Goal: Task Accomplishment & Management: Use online tool/utility

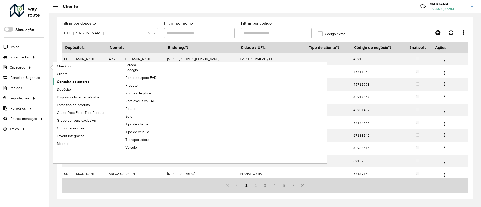
click at [83, 80] on span "Consulta de setores" at bounding box center [73, 81] width 33 height 5
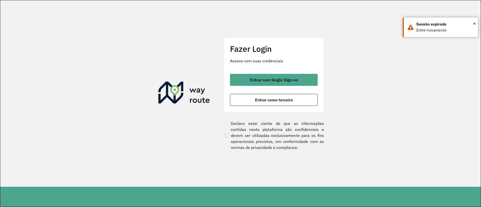
click at [83, 28] on hb-app "Aguarde... Pop-up bloqueado! Seu navegador bloqueou automáticamente a abertura …" at bounding box center [240, 103] width 481 height 207
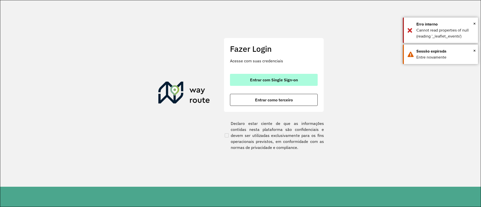
click at [265, 77] on button "Entrar com Single Sign-on" at bounding box center [274, 80] width 88 height 12
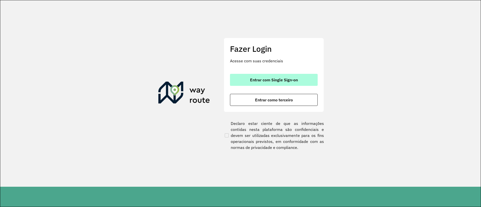
click at [263, 76] on button "Entrar com Single Sign-on" at bounding box center [274, 80] width 88 height 12
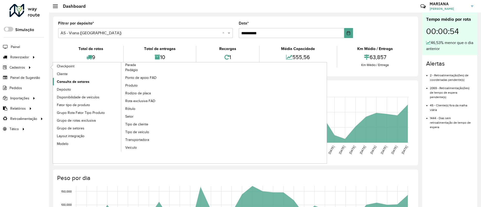
click at [68, 81] on span "Consulta de setores" at bounding box center [73, 81] width 33 height 5
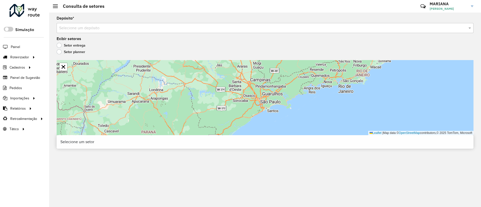
click at [69, 27] on input "text" at bounding box center [260, 28] width 402 height 6
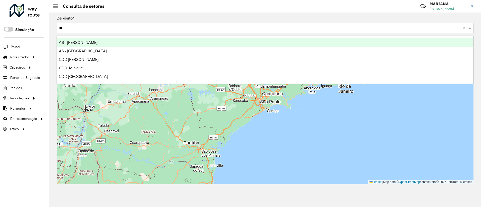
type input "***"
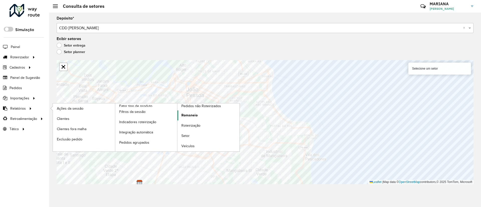
click at [185, 115] on span "Romaneio" at bounding box center [190, 115] width 16 height 5
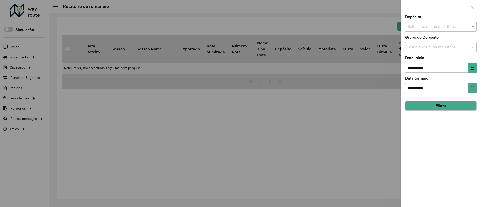
click at [425, 26] on input "text" at bounding box center [439, 27] width 64 height 6
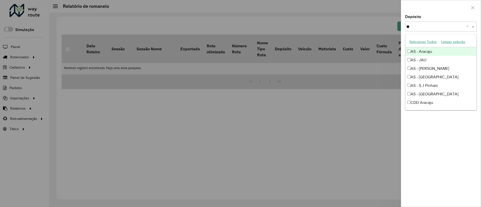
type input "***"
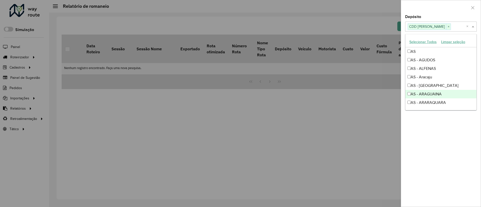
click at [440, 142] on div "**********" at bounding box center [441, 111] width 80 height 192
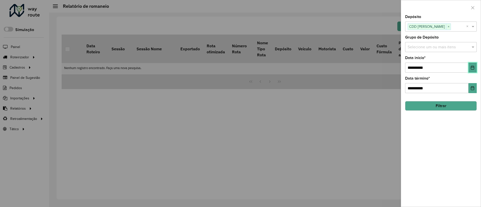
click at [475, 68] on button "Choose Date" at bounding box center [473, 68] width 8 height 10
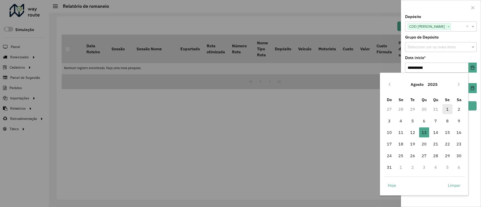
click at [449, 112] on span "1" at bounding box center [448, 109] width 10 height 10
type input "**********"
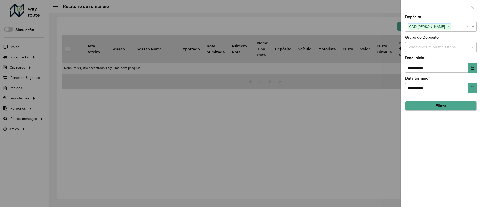
click at [443, 105] on button "Filtrar" at bounding box center [442, 106] width 72 height 10
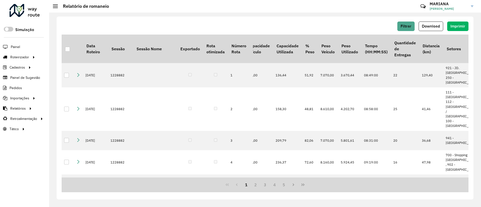
scroll to position [0, 366]
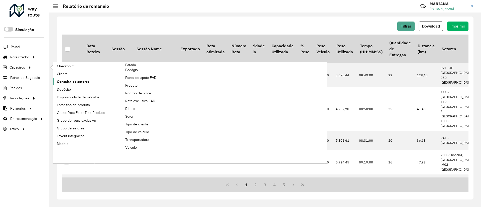
click at [83, 78] on link "Consulta de setores" at bounding box center [87, 82] width 69 height 8
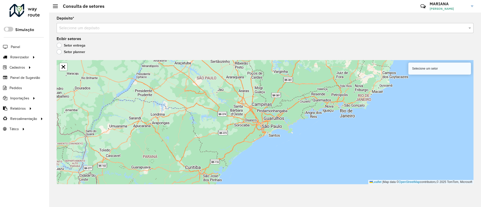
click at [115, 26] on input "text" at bounding box center [260, 28] width 402 height 6
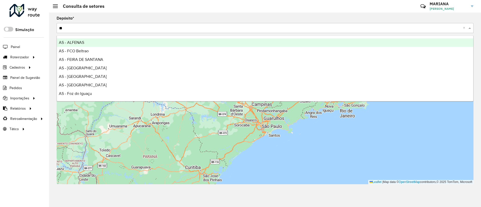
type input "***"
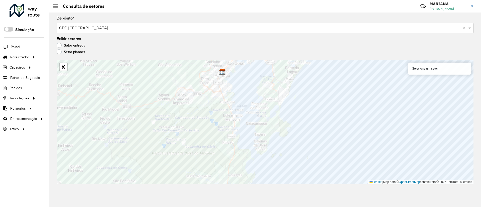
click at [73, 27] on input "text" at bounding box center [260, 28] width 402 height 6
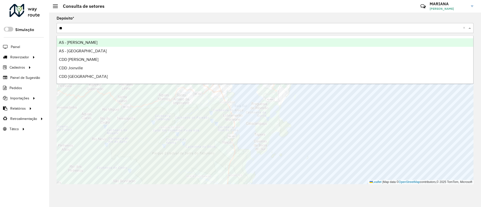
type input "***"
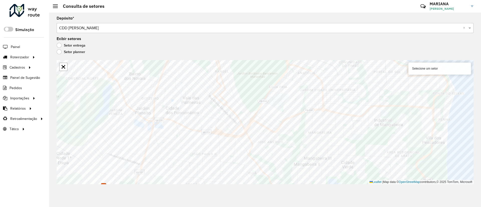
click at [78, 27] on input "text" at bounding box center [260, 28] width 402 height 6
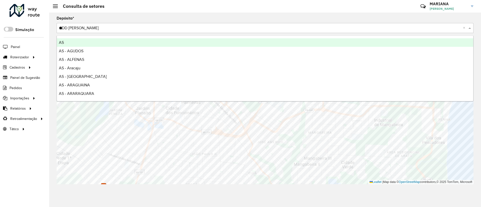
type input "***"
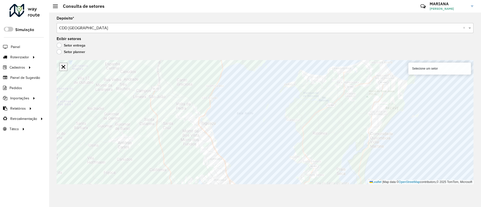
click at [64, 67] on link "Abrir mapa em tela cheia" at bounding box center [64, 67] width 8 height 8
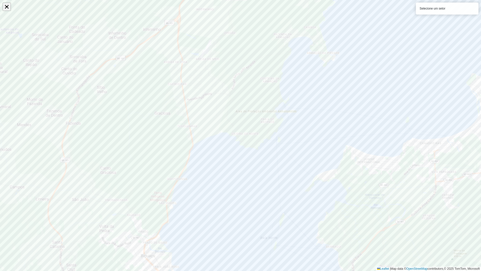
click at [9, 7] on link "Abrir mapa em tela cheia" at bounding box center [7, 7] width 8 height 8
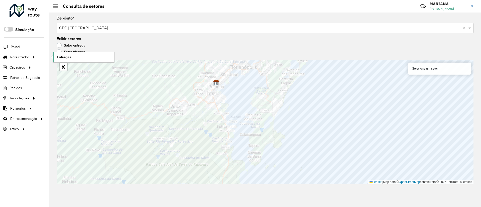
click at [72, 56] on link "Entregas" at bounding box center [83, 57] width 61 height 10
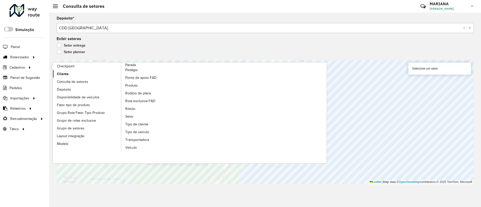
click at [64, 74] on span "Cliente" at bounding box center [63, 73] width 12 height 5
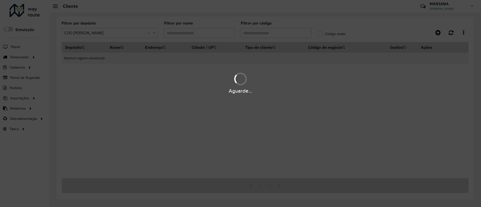
click at [84, 35] on div "Aguarde..." at bounding box center [240, 103] width 481 height 207
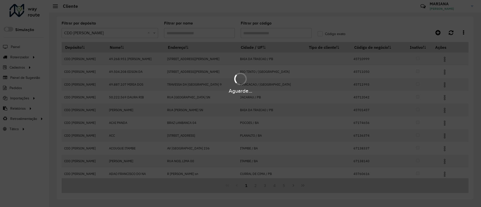
click at [84, 35] on hb-app "Aguarde... Pop-up bloqueado! Seu navegador bloqueou automáticamente a abertura …" at bounding box center [240, 103] width 481 height 207
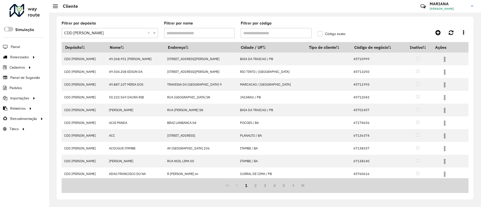
click at [84, 35] on input "text" at bounding box center [105, 33] width 82 height 6
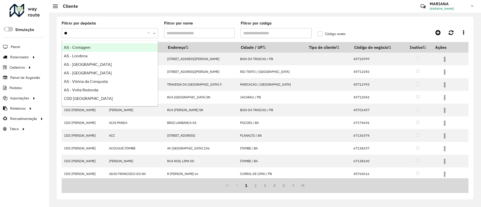
type input "*"
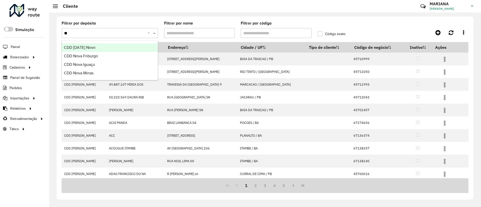
type input "***"
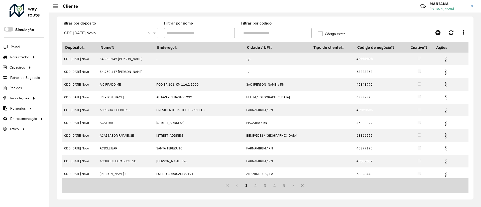
click at [252, 31] on input "Filtrar por código" at bounding box center [276, 33] width 71 height 10
paste input "********"
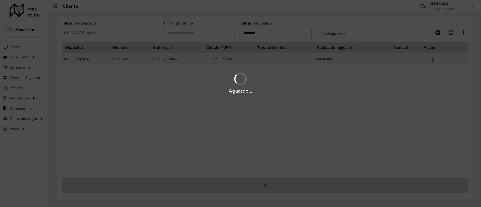
type input "********"
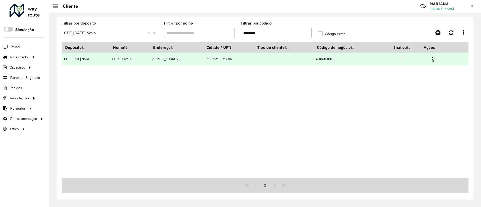
click at [431, 60] on img at bounding box center [434, 59] width 6 height 6
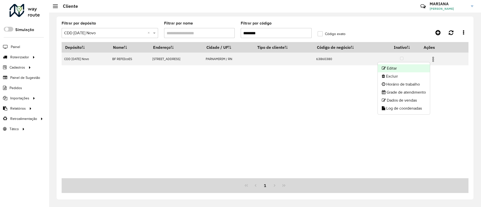
click at [421, 67] on li "Editar" at bounding box center [404, 68] width 52 height 8
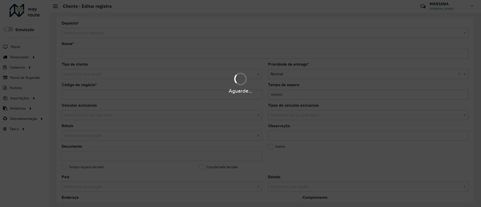
type input "**********"
type input "********"
type input "*"
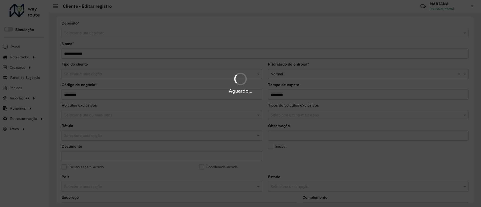
type input "**********"
type input "*********"
type input "**********"
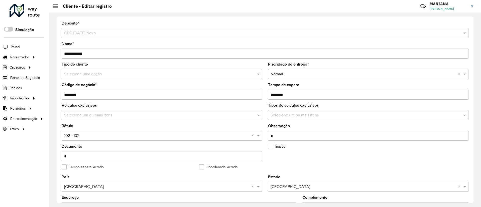
click at [92, 76] on input "text" at bounding box center [157, 74] width 186 height 6
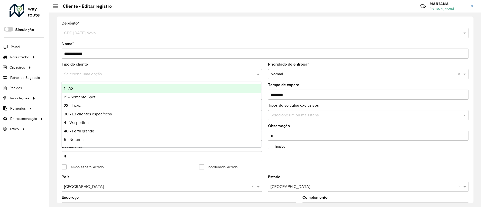
type input "*"
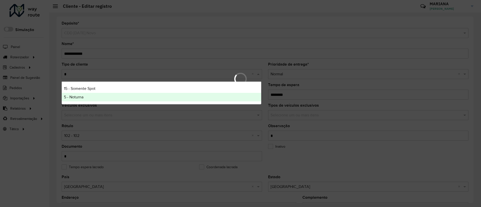
click at [82, 99] on div "5 - Noturna" at bounding box center [161, 97] width 199 height 9
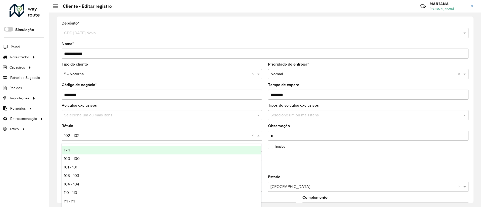
click at [73, 139] on div "Selecione uma opção × 102 - 102 ×" at bounding box center [162, 136] width 201 height 10
type input "*"
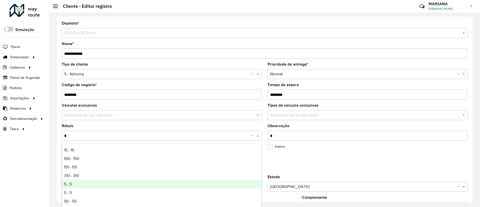
click at [72, 184] on div "5 - 5" at bounding box center [161, 184] width 199 height 9
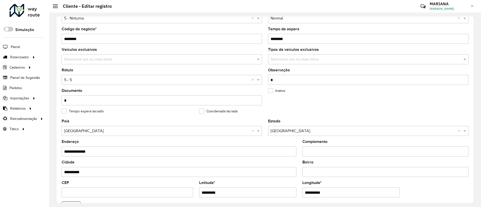
scroll to position [166, 0]
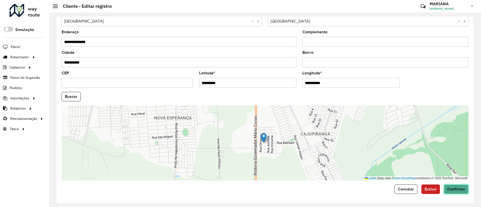
click at [451, 191] on span "Confirmar" at bounding box center [457, 189] width 18 height 4
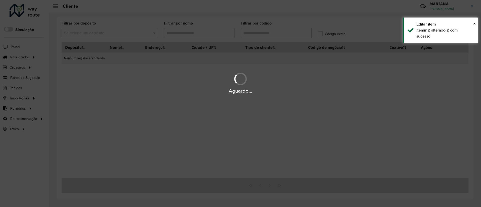
type input "********"
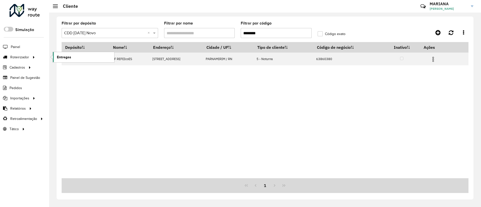
click at [59, 56] on span "Entregas" at bounding box center [64, 57] width 14 height 5
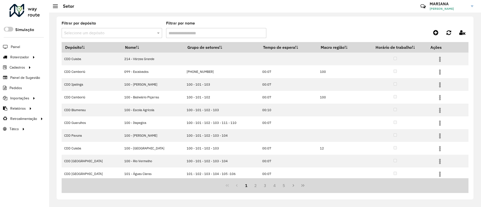
click at [133, 32] on input "text" at bounding box center [107, 33] width 86 height 6
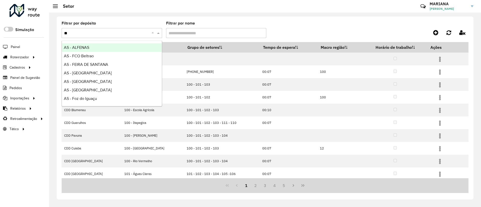
type input "***"
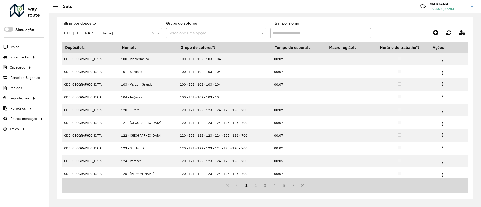
click at [287, 31] on input "Filtrar por nome" at bounding box center [321, 33] width 101 height 10
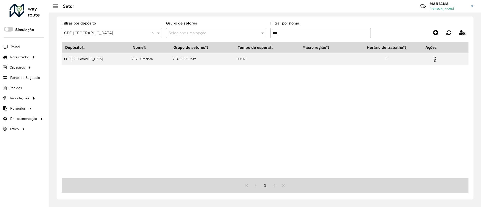
type input "***"
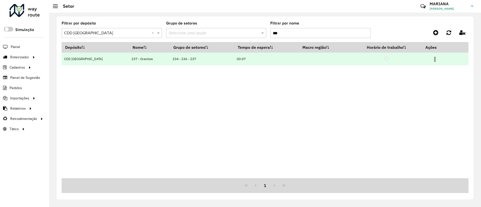
click at [433, 59] on img at bounding box center [435, 59] width 6 height 6
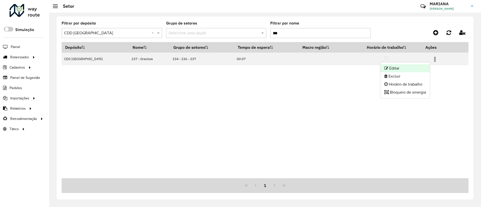
click at [401, 68] on li "Editar" at bounding box center [406, 68] width 50 height 8
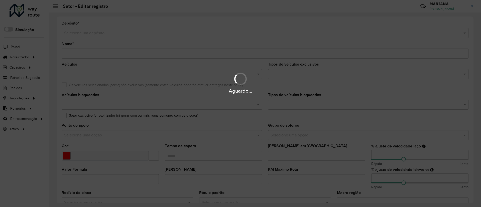
type input "**********"
type input "*******"
type input "*****"
type input "**"
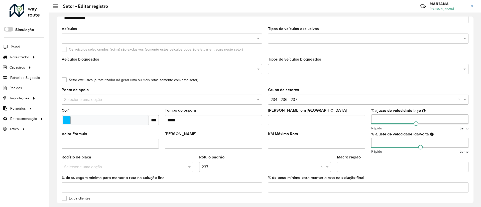
scroll to position [75, 0]
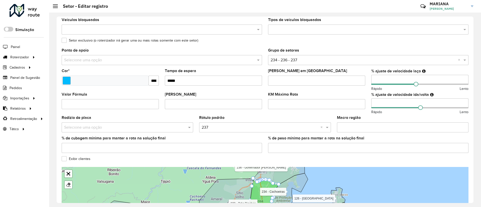
click at [65, 159] on label "Exibir clientes" at bounding box center [76, 158] width 29 height 5
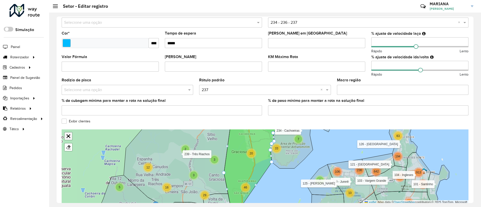
click at [67, 136] on link "Abrir mapa em tela cheia" at bounding box center [69, 137] width 8 height 8
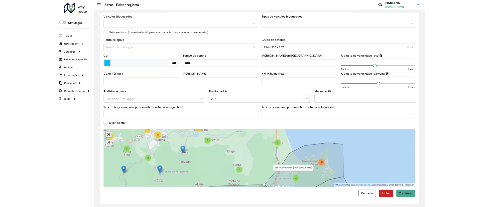
scroll to position [0, 0]
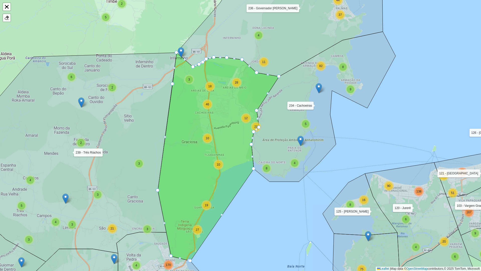
drag, startPoint x: 267, startPoint y: 205, endPoint x: 256, endPoint y: 206, distance: 10.6
click at [256, 206] on div "3 3 3 9 5 10 3 5 4 6 3 27 3 4 3 2 2 5 2 6 39 16 26 8 31 27 9 3 11 3 9 2 16 2 5 …" at bounding box center [240, 135] width 481 height 271
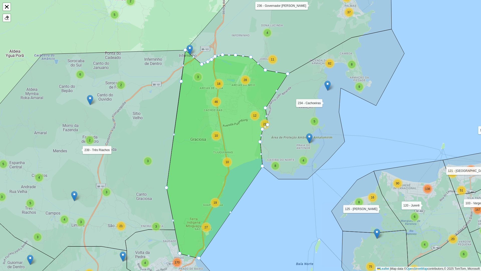
drag, startPoint x: 196, startPoint y: 99, endPoint x: 167, endPoint y: 93, distance: 29.5
click at [167, 93] on icon at bounding box center [227, 154] width 121 height 208
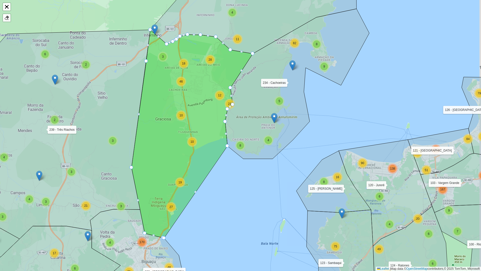
drag, startPoint x: 282, startPoint y: 212, endPoint x: 279, endPoint y: 205, distance: 7.3
click at [279, 205] on div "3 3 9 5 4 6 3 27 3 4 3 2 2 5 2 6 16 8 31 27 9 3 11 3 9 2 16 2 5 4 2 7 17 2 11 5…" at bounding box center [240, 135] width 481 height 271
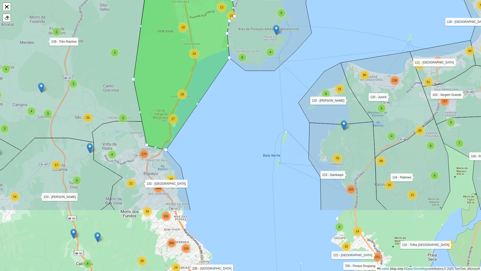
drag, startPoint x: 238, startPoint y: 147, endPoint x: 240, endPoint y: 141, distance: 6.1
click at [240, 141] on div "3 9 4 6 3 27 3 4 3 2 2 5 2 6 16 31 27 9 3 11 3 9 2 16 2 5 4 2 7 17 2 11 5 8 19 …" at bounding box center [240, 135] width 481 height 271
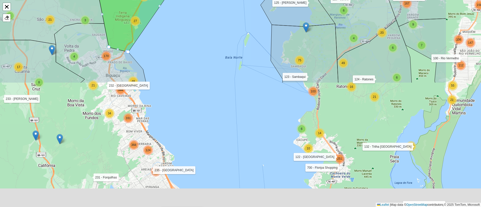
scroll to position [137, 0]
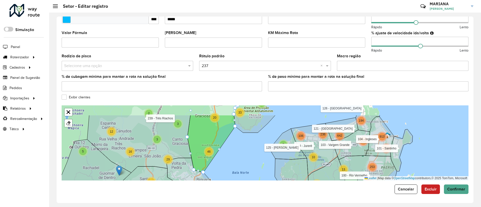
drag, startPoint x: 232, startPoint y: 150, endPoint x: 234, endPoint y: 168, distance: 17.8
click at [234, 168] on div "4 6 4 28 3 2 7 9 4 4 115 99 168 8 10 106 83 20 22 92 290 83 171 309 254 925 138…" at bounding box center [265, 143] width 407 height 75
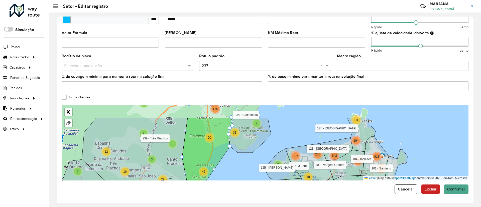
drag, startPoint x: 234, startPoint y: 156, endPoint x: 228, endPoint y: 176, distance: 20.3
click at [228, 176] on div "4 6 4 28 3 2 7 9 4 4 115 99 168 8 10 106 83 20 22 92 290 171 179 13 253 188 194…" at bounding box center [265, 143] width 407 height 75
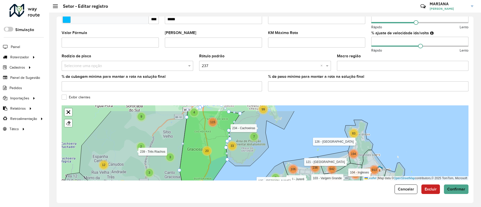
drag, startPoint x: 232, startPoint y: 160, endPoint x: 229, endPoint y: 172, distance: 12.5
click at [229, 172] on div "4 6 4 3 2 7 9 4 4 115 99 168 8 10 106 83 20 22 92 290 179 13 253 188 194 278 91…" at bounding box center [265, 143] width 407 height 75
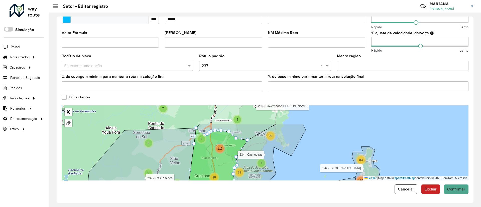
drag, startPoint x: 229, startPoint y: 172, endPoint x: 236, endPoint y: 199, distance: 27.6
click at [236, 199] on div "**********" at bounding box center [265, 110] width 417 height 187
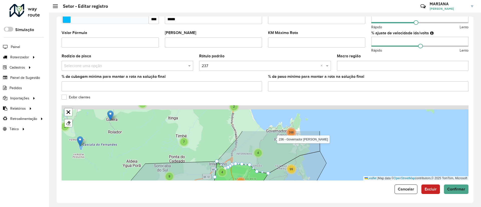
drag, startPoint x: 128, startPoint y: 118, endPoint x: 149, endPoint y: 151, distance: 39.2
click at [149, 151] on div "4 6 4 3 2 7 9 4 4 115 99 168 8 10 106 83 92 179 13 253 188 194 278 913 134 236 …" at bounding box center [265, 143] width 407 height 75
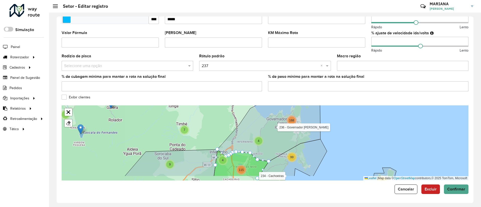
drag, startPoint x: 149, startPoint y: 151, endPoint x: 149, endPoint y: 139, distance: 12.0
click at [149, 139] on div "4 6 3 2 7 9 4 4 115 99 168 8 10 106 83 194 278 913 134 236 642 5 3 12 16 7 20 3…" at bounding box center [265, 143] width 407 height 75
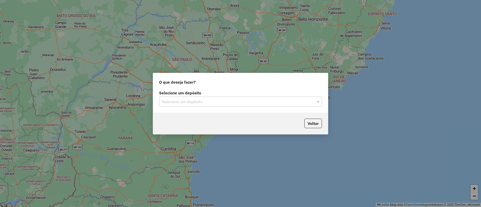
click at [181, 97] on div "Selecione um depósito" at bounding box center [240, 102] width 163 height 10
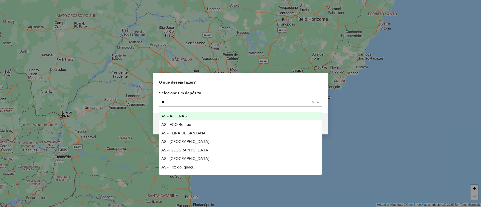
type input "***"
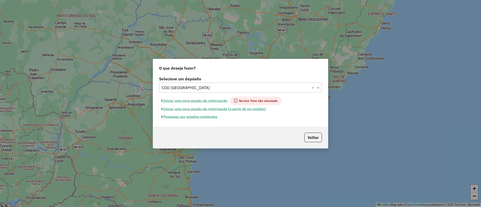
click at [203, 115] on button "Pesquisar por sessões existentes" at bounding box center [189, 117] width 60 height 8
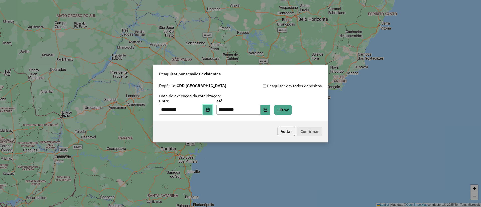
click at [210, 111] on icon "Choose Date" at bounding box center [208, 110] width 4 height 4
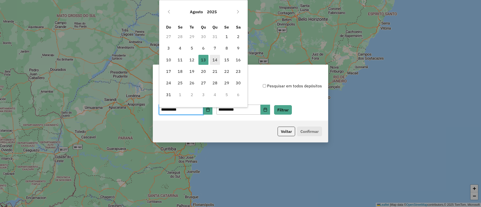
click at [218, 59] on span "14" at bounding box center [215, 60] width 10 height 10
type input "**********"
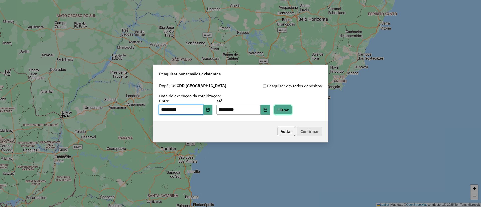
click at [285, 109] on button "Filtrar" at bounding box center [283, 110] width 18 height 10
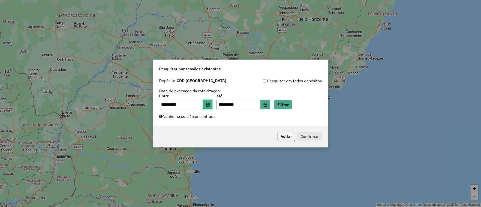
click at [210, 105] on icon "Choose Date" at bounding box center [208, 105] width 4 height 4
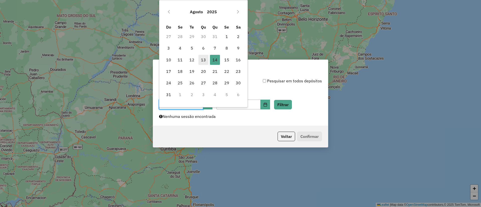
click at [202, 58] on span "13" at bounding box center [204, 60] width 10 height 10
type input "**********"
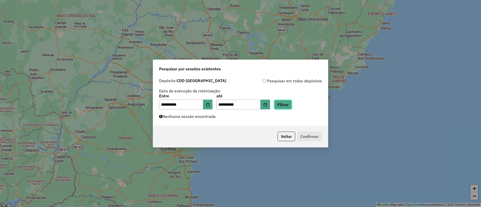
click at [287, 106] on button "Filtrar" at bounding box center [283, 105] width 18 height 10
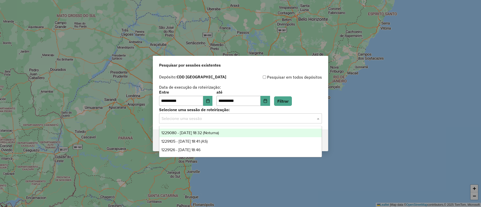
click at [237, 116] on input "text" at bounding box center [236, 119] width 148 height 6
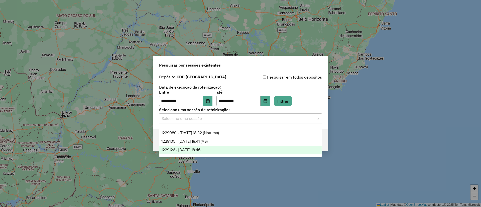
click at [219, 146] on div "1229126 - 13/08/2025 18:46" at bounding box center [240, 150] width 163 height 9
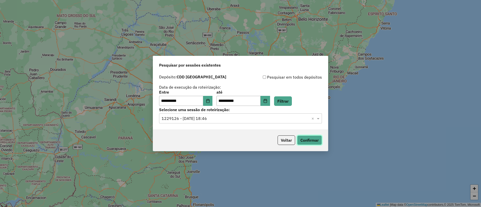
click at [307, 138] on button "Confirmar" at bounding box center [309, 141] width 25 height 10
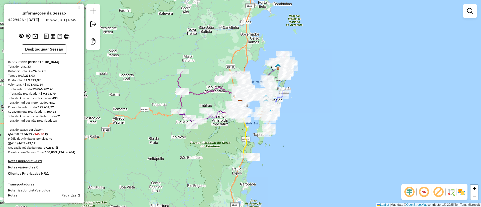
click at [407, 193] on em at bounding box center [410, 192] width 12 height 12
click at [440, 193] on em at bounding box center [439, 192] width 12 height 12
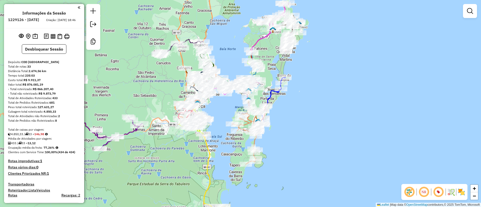
drag, startPoint x: 284, startPoint y: 121, endPoint x: 284, endPoint y: 138, distance: 17.1
click at [284, 138] on div "Janela de atendimento Grade de atendimento Capacidade Transportadoras Veículos …" at bounding box center [240, 103] width 481 height 207
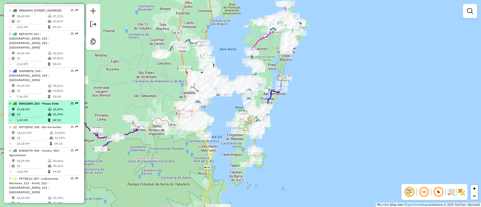
click at [49, 118] on td at bounding box center [50, 120] width 5 height 5
select select "**********"
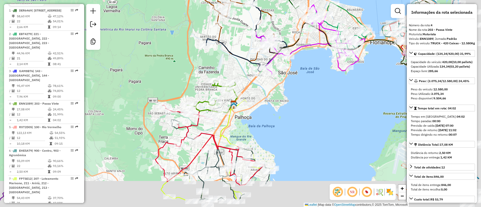
drag, startPoint x: 342, startPoint y: 150, endPoint x: 252, endPoint y: 116, distance: 96.6
click at [252, 116] on div "Janela de atendimento Grade de atendimento Capacidade Transportadoras Veículos …" at bounding box center [240, 103] width 481 height 207
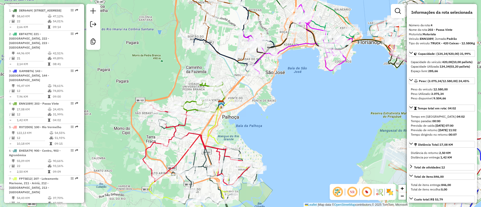
drag, startPoint x: 337, startPoint y: 148, endPoint x: 346, endPoint y: 155, distance: 11.3
click at [346, 155] on div "Janela de atendimento Grade de atendimento Capacidade Transportadoras Veículos …" at bounding box center [240, 103] width 481 height 207
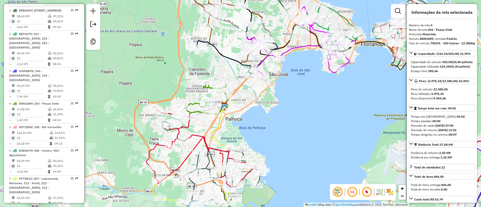
drag, startPoint x: 339, startPoint y: 152, endPoint x: 343, endPoint y: 154, distance: 3.8
click at [343, 154] on div "Janela de atendimento Grade de atendimento Capacidade Transportadoras Veículos …" at bounding box center [240, 103] width 481 height 207
click at [197, 134] on icon at bounding box center [200, 147] width 109 height 80
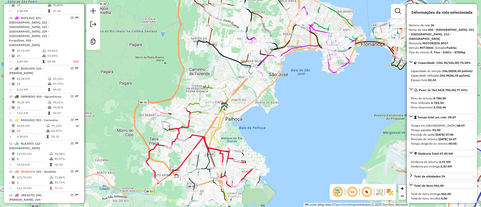
scroll to position [917, 0]
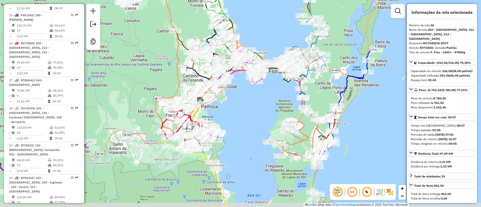
drag, startPoint x: 298, startPoint y: 132, endPoint x: 260, endPoint y: 115, distance: 41.5
click at [260, 115] on div "Janela de atendimento Grade de atendimento Capacidade Transportadoras Veículos …" at bounding box center [240, 103] width 481 height 207
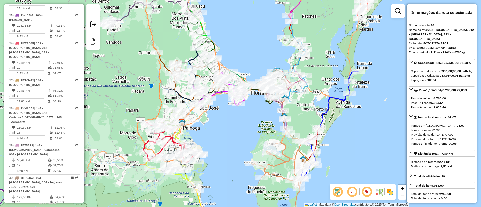
drag, startPoint x: 252, startPoint y: 119, endPoint x: 226, endPoint y: 152, distance: 42.4
click at [226, 152] on div "Janela de atendimento Grade de atendimento Capacidade Transportadoras Veículos …" at bounding box center [240, 103] width 481 height 207
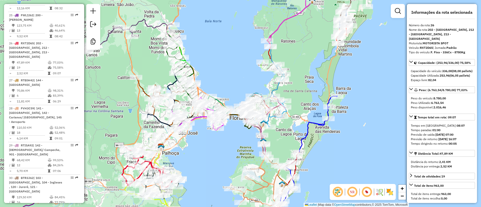
drag, startPoint x: 332, startPoint y: 67, endPoint x: 317, endPoint y: 93, distance: 29.4
click at [317, 94] on div "Janela de atendimento Grade de atendimento Capacidade Transportadoras Veículos …" at bounding box center [240, 103] width 481 height 207
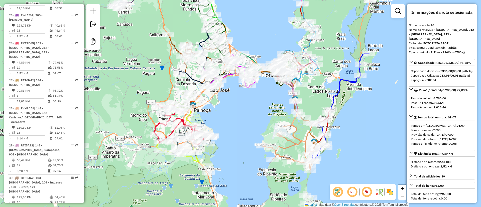
drag, startPoint x: 208, startPoint y: 77, endPoint x: 244, endPoint y: 21, distance: 66.5
click at [244, 21] on div "Janela de atendimento Grade de atendimento Capacidade Transportadoras Veículos …" at bounding box center [240, 103] width 481 height 207
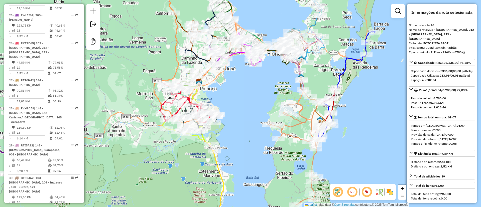
drag, startPoint x: 223, startPoint y: 123, endPoint x: 230, endPoint y: 100, distance: 24.4
click at [230, 100] on div "Janela de atendimento Grade de atendimento Capacidade Transportadoras Veículos …" at bounding box center [240, 103] width 481 height 207
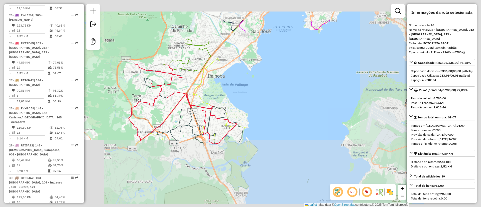
click at [177, 59] on icon at bounding box center [185, 55] width 51 height 33
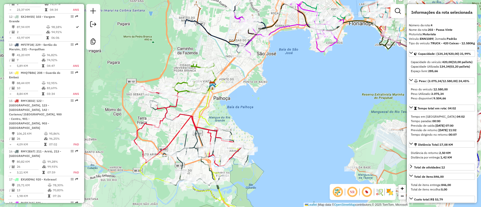
scroll to position [303, 0]
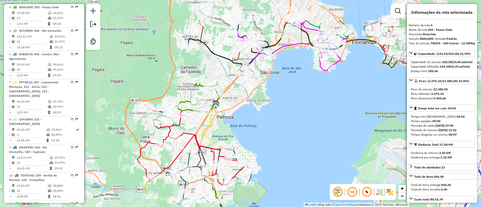
drag, startPoint x: 158, startPoint y: 46, endPoint x: 172, endPoint y: 91, distance: 46.5
click at [167, 84] on div "Janela de atendimento Grade de atendimento Capacidade Transportadoras Veículos …" at bounding box center [240, 103] width 481 height 207
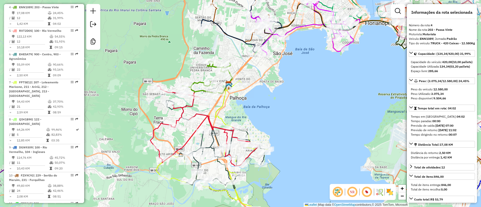
drag, startPoint x: 247, startPoint y: 148, endPoint x: 260, endPoint y: 128, distance: 23.5
click at [260, 128] on div "Janela de atendimento Grade de atendimento Capacidade Transportadoras Veículos …" at bounding box center [240, 103] width 481 height 207
click at [206, 116] on icon at bounding box center [204, 126] width 109 height 80
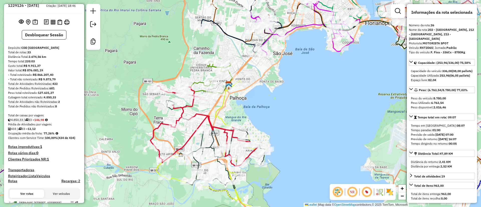
scroll to position [14, 0]
click at [194, 83] on icon at bounding box center [207, 77] width 51 height 32
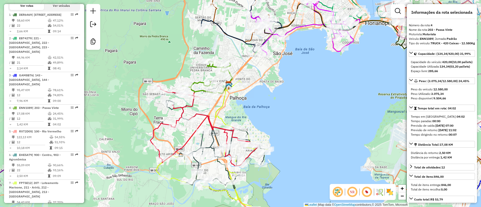
scroll to position [303, 0]
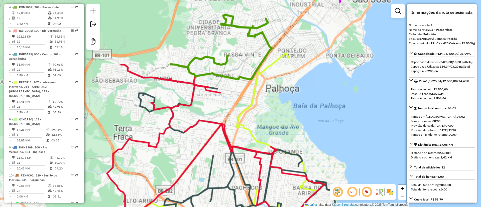
click at [188, 101] on div "Janela de atendimento Grade de atendimento Capacidade Transportadoras Veículos …" at bounding box center [240, 103] width 481 height 207
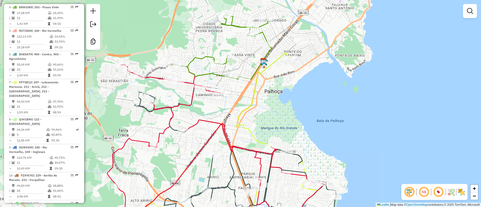
click at [191, 103] on icon at bounding box center [215, 145] width 217 height 160
select select "**********"
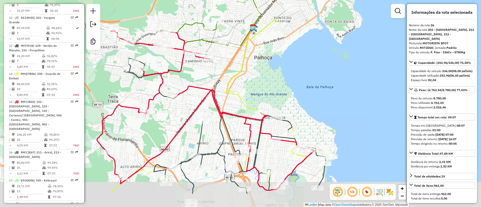
drag, startPoint x: 210, startPoint y: 111, endPoint x: 199, endPoint y: 75, distance: 38.1
click at [199, 75] on div "Janela de atendimento Grade de atendimento Capacidade Transportadoras Veículos …" at bounding box center [240, 103] width 481 height 207
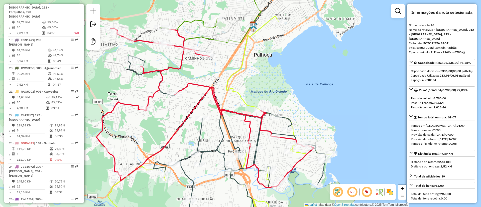
scroll to position [917, 0]
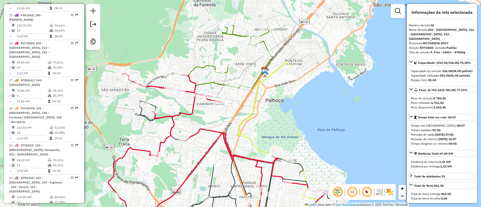
drag, startPoint x: 202, startPoint y: 77, endPoint x: 212, endPoint y: 121, distance: 45.1
click at [212, 121] on div "Janela de atendimento Grade de atendimento Capacidade Transportadoras Veículos …" at bounding box center [240, 103] width 481 height 207
click at [213, 68] on icon at bounding box center [222, 56] width 101 height 65
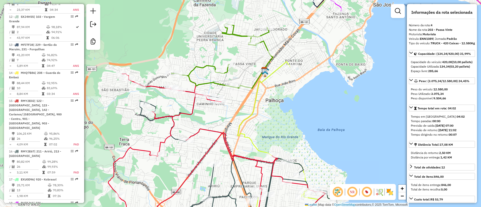
scroll to position [303, 0]
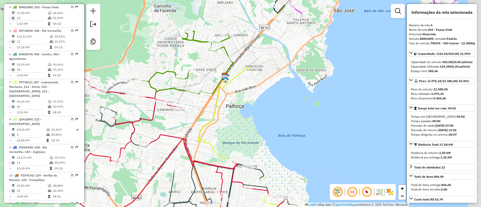
drag, startPoint x: 366, startPoint y: 106, endPoint x: 322, endPoint y: 116, distance: 44.9
click at [322, 116] on div "Janela de atendimento Grade de atendimento Capacidade Transportadoras Veículos …" at bounding box center [240, 103] width 481 height 207
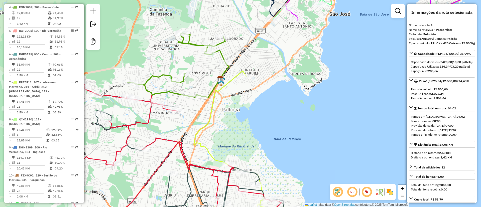
click at [155, 77] on icon at bounding box center [178, 65] width 101 height 65
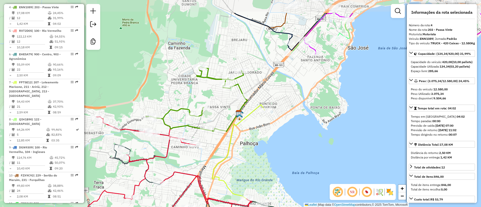
drag, startPoint x: 154, startPoint y: 63, endPoint x: 173, endPoint y: 97, distance: 38.3
click at [173, 97] on div "Janela de atendimento Grade de atendimento Capacidade Transportadoras Veículos …" at bounding box center [240, 103] width 481 height 207
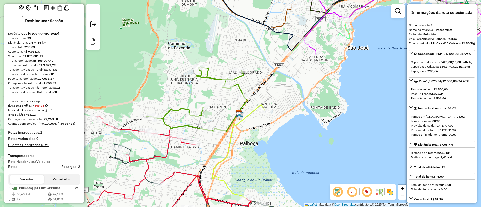
scroll to position [38, 0]
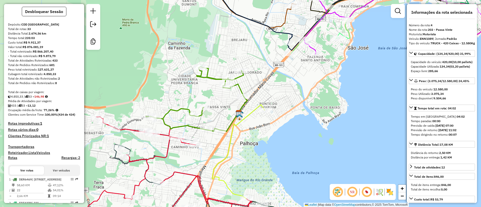
click at [29, 126] on h4 "Rotas improdutivas: 1" at bounding box center [44, 124] width 72 height 4
click at [173, 111] on icon at bounding box center [196, 99] width 101 height 65
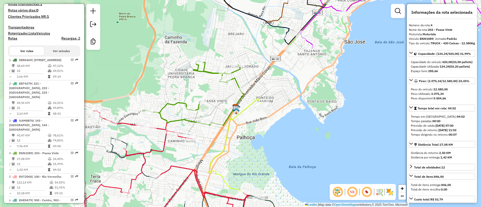
drag, startPoint x: 186, startPoint y: 84, endPoint x: 181, endPoint y: 61, distance: 23.1
click at [181, 61] on div "Janela de atendimento Grade de atendimento Capacidade Transportadoras Veículos …" at bounding box center [240, 103] width 481 height 207
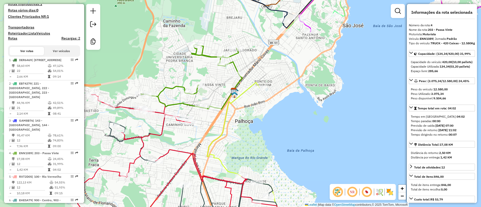
scroll to position [303, 0]
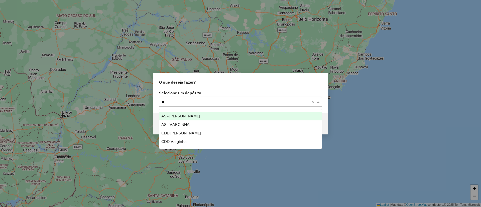
type input "*"
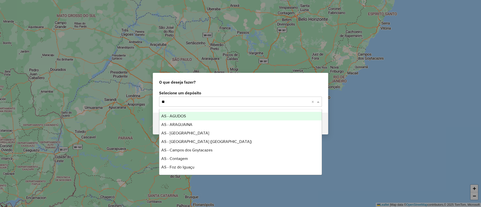
type input "***"
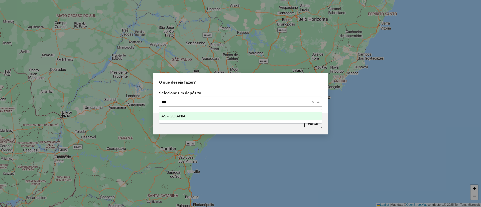
click at [254, 115] on div "AS - GOIANIA" at bounding box center [240, 116] width 163 height 9
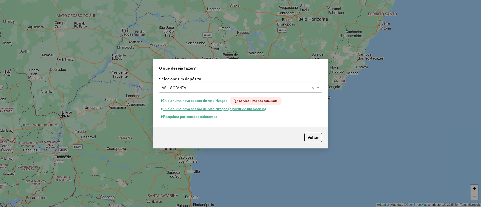
click at [192, 119] on button "Pesquisar por sessões existentes" at bounding box center [189, 117] width 60 height 8
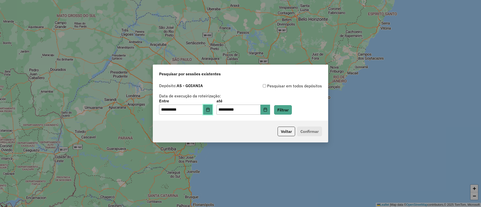
click at [210, 109] on icon "Choose Date" at bounding box center [208, 110] width 4 height 4
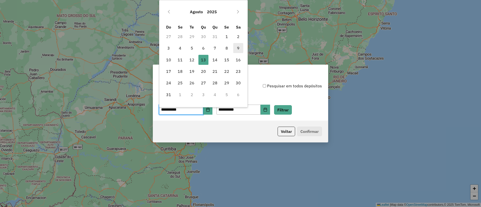
click at [234, 47] on span "9" at bounding box center [238, 48] width 10 height 10
type input "**********"
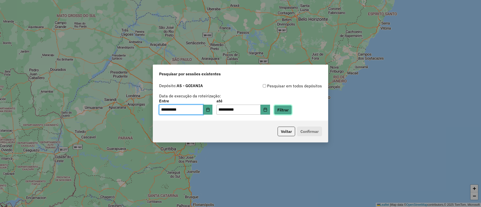
click at [292, 113] on button "Filtrar" at bounding box center [283, 110] width 18 height 10
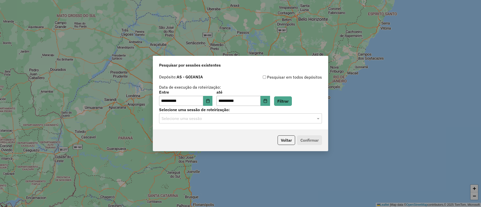
click at [199, 118] on input "text" at bounding box center [236, 119] width 148 height 6
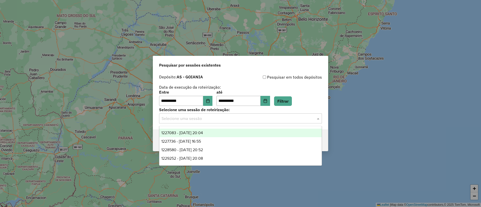
click at [198, 131] on span "1227083 - [DATE] 20:04" at bounding box center [183, 133] width 42 height 4
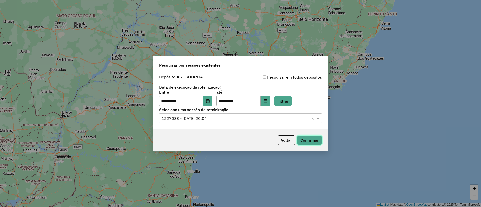
click at [319, 142] on button "Confirmar" at bounding box center [309, 141] width 25 height 10
click at [210, 100] on icon "Choose Date" at bounding box center [207, 101] width 3 height 4
click at [284, 86] on div "**********" at bounding box center [240, 90] width 163 height 32
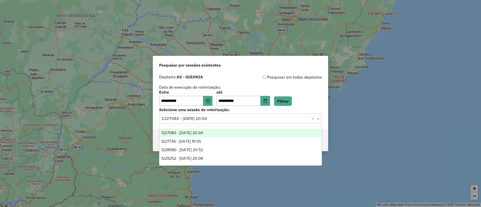
click at [206, 121] on input "text" at bounding box center [236, 119] width 148 height 6
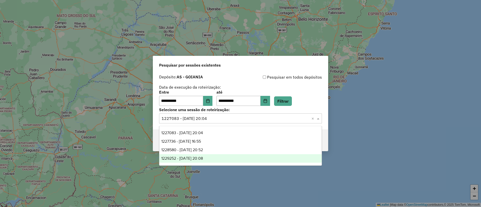
click at [196, 156] on span "1229252 - [DATE] 20:08" at bounding box center [183, 158] width 42 height 4
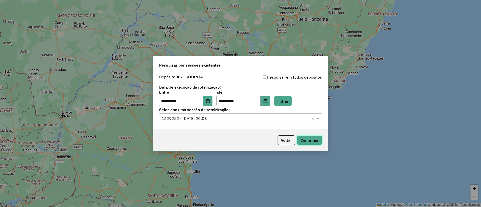
click at [315, 139] on button "Confirmar" at bounding box center [309, 141] width 25 height 10
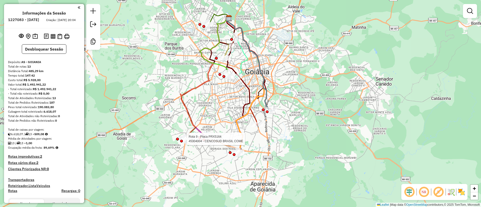
click at [182, 140] on div at bounding box center [181, 141] width 3 height 3
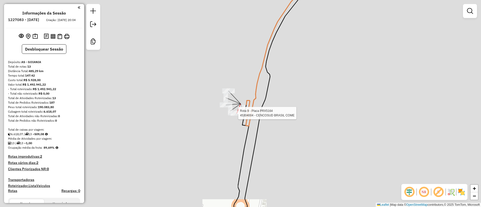
select select "**********"
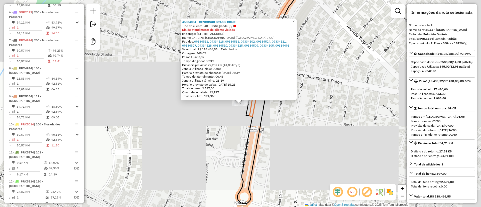
scroll to position [373, 0]
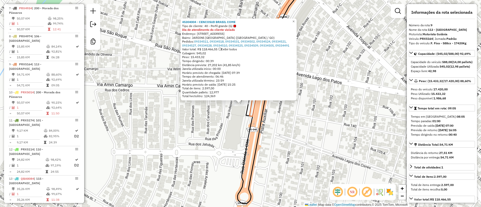
click at [231, 120] on div "45304004 - CENCOSUD BRASIL COME Tipo de cliente: 40 - Perfil grande (G) Dia de …" at bounding box center [240, 103] width 481 height 207
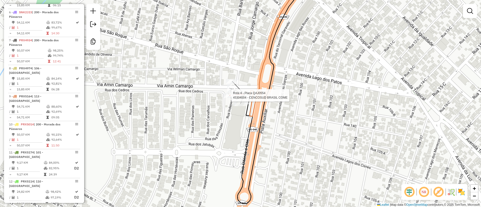
select select "**********"
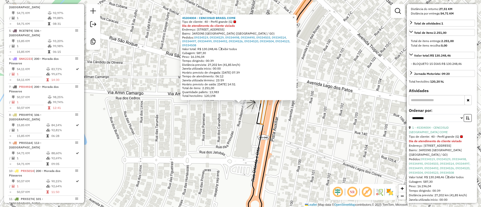
scroll to position [150, 0]
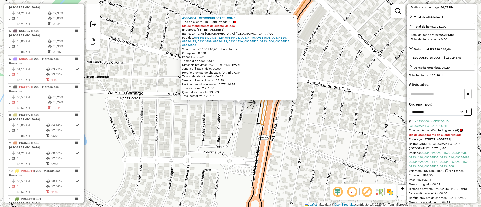
click at [231, 145] on div "45304004 - CENCOSUD BRASIL COME Tipo de cliente: 40 - Perfil grande (G) Dia de …" at bounding box center [240, 103] width 481 height 207
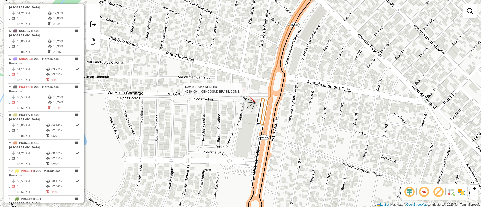
select select "**********"
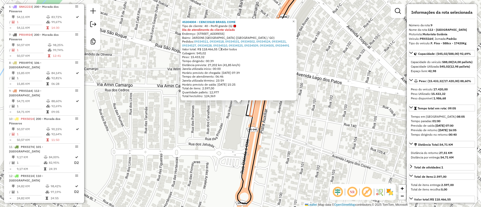
scroll to position [373, 0]
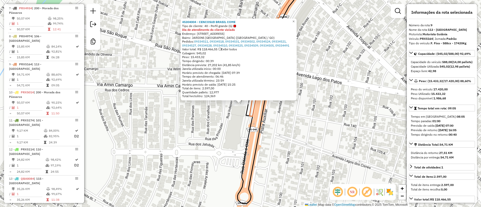
click at [195, 139] on div "45304004 - CENCOSUD BRASIL COME Tipo de cliente: 40 - Perfil grande (G) Dia de …" at bounding box center [240, 103] width 481 height 207
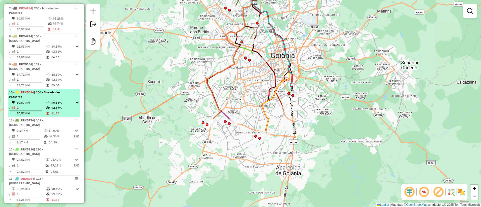
click at [54, 111] on td "11:50" at bounding box center [63, 113] width 24 height 5
select select "**********"
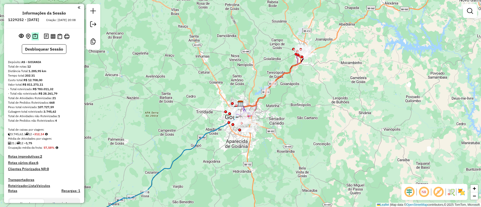
click at [36, 39] on img at bounding box center [35, 37] width 5 height 6
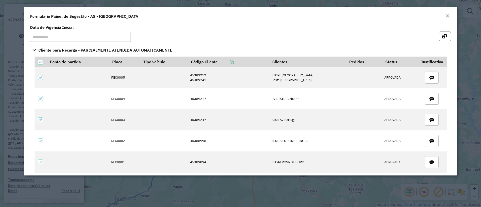
click at [442, 39] on button "button" at bounding box center [445, 37] width 12 height 10
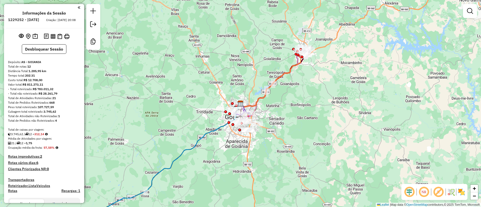
scroll to position [75, 0]
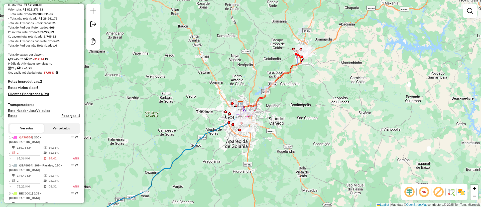
click at [182, 151] on icon at bounding box center [155, 165] width 171 height 125
select select "**********"
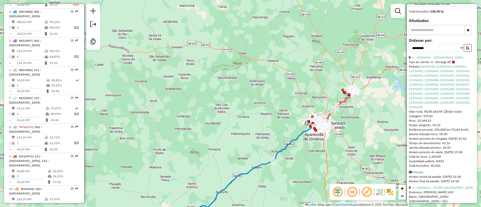
scroll to position [226, 0]
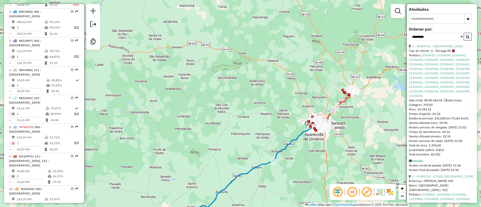
click at [355, 192] on em at bounding box center [353, 192] width 12 height 12
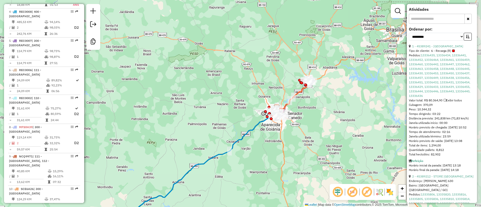
drag, startPoint x: 352, startPoint y: 159, endPoint x: 308, endPoint y: 150, distance: 44.7
click at [308, 150] on div "Janela de atendimento Grade de atendimento Capacidade Transportadoras Veículos …" at bounding box center [240, 103] width 481 height 207
click at [340, 189] on em at bounding box center [338, 192] width 12 height 12
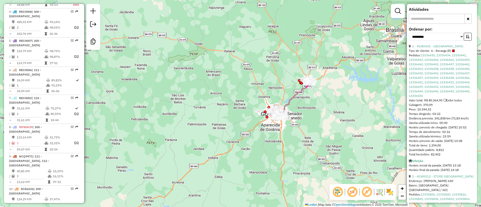
click at [340, 189] on em at bounding box center [338, 192] width 12 height 12
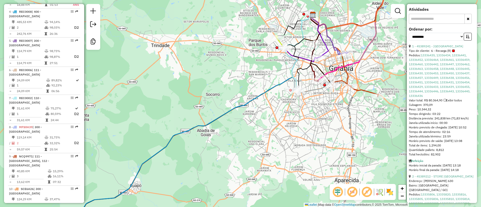
drag, startPoint x: 309, startPoint y: 113, endPoint x: 295, endPoint y: 121, distance: 16.6
click at [295, 121] on div "Janela de atendimento Grade de atendimento Capacidade Transportadoras Veículos …" at bounding box center [240, 103] width 481 height 207
click at [255, 97] on icon at bounding box center [190, 121] width 245 height 214
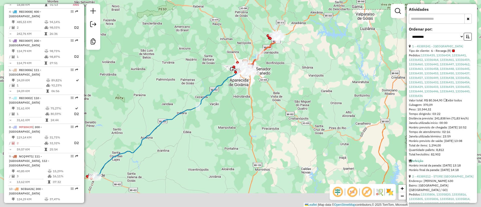
drag, startPoint x: 203, startPoint y: 151, endPoint x: 275, endPoint y: 120, distance: 78.3
click at [275, 120] on div "Janela de atendimento Grade de atendimento Capacidade Transportadoras Veículos …" at bounding box center [240, 103] width 481 height 207
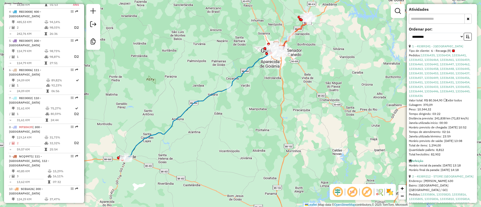
drag, startPoint x: 256, startPoint y: 166, endPoint x: 265, endPoint y: 151, distance: 16.6
click at [265, 151] on div "Janela de atendimento Grade de atendimento Capacidade Transportadoras Veículos …" at bounding box center [240, 103] width 481 height 207
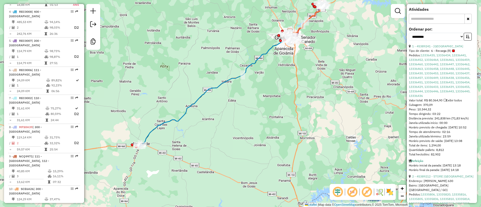
drag, startPoint x: 254, startPoint y: 165, endPoint x: 280, endPoint y: 141, distance: 34.8
click at [280, 141] on div "Janela de atendimento Grade de atendimento Capacidade Transportadoras Veículos …" at bounding box center [240, 103] width 481 height 207
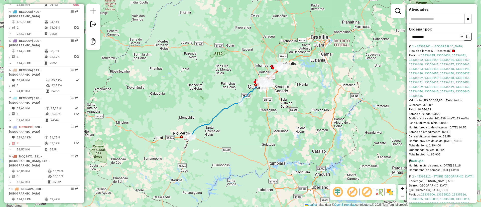
drag, startPoint x: 299, startPoint y: 93, endPoint x: 260, endPoint y: 129, distance: 53.3
click at [260, 129] on div "Janela de atendimento Grade de atendimento Capacidade Transportadoras Veículos …" at bounding box center [240, 103] width 481 height 207
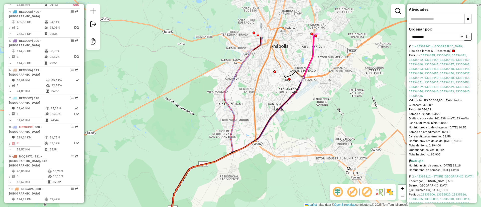
click at [311, 54] on icon at bounding box center [222, 131] width 195 height 194
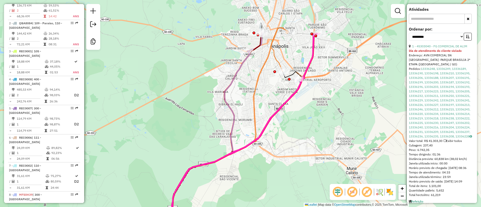
scroll to position [210, 0]
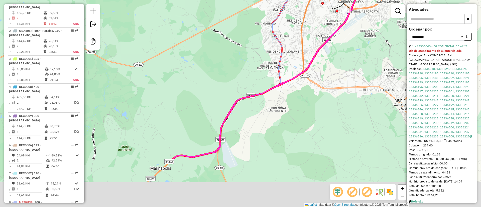
drag, startPoint x: 316, startPoint y: 145, endPoint x: 339, endPoint y: 72, distance: 76.7
click at [369, 65] on div "Janela de atendimento Grade de atendimento Capacidade Transportadoras Veículos …" at bounding box center [240, 103] width 481 height 207
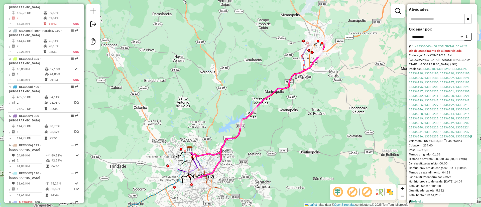
drag, startPoint x: 231, startPoint y: 159, endPoint x: 218, endPoint y: 145, distance: 19.9
click at [235, 135] on div "Janela de atendimento Grade de atendimento Capacidade Transportadoras Veículos …" at bounding box center [240, 103] width 481 height 207
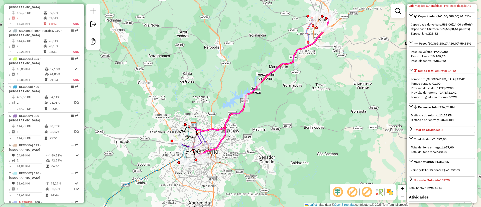
scroll to position [0, 0]
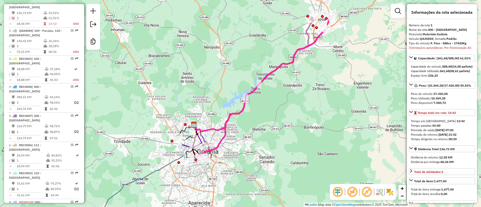
click at [426, 38] on strong "QAJ0554" at bounding box center [426, 39] width 13 height 4
copy div "QAJ0554"
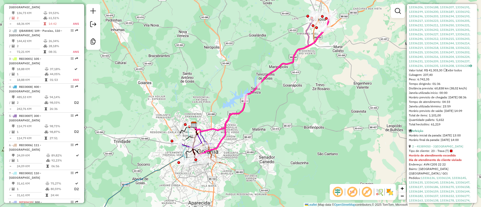
scroll to position [188, 0]
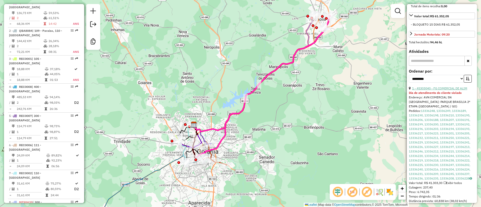
click at [435, 90] on link "1 - 45303040 - FG COMERCIAL DE ALIM" at bounding box center [440, 89] width 55 height 4
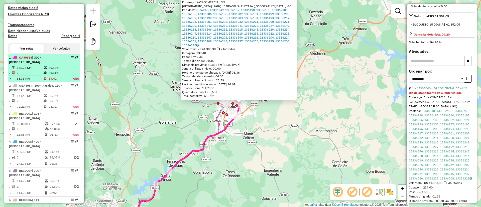
scroll to position [135, 0]
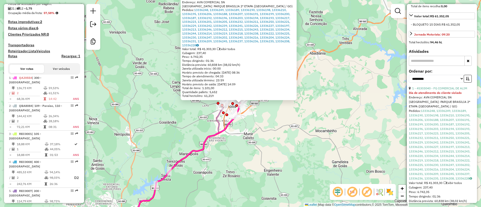
click at [174, 59] on div "45303040 - FG COMERCIAL DE ALIM Dia de atendimento do cliente violado Endereço:…" at bounding box center [240, 103] width 481 height 207
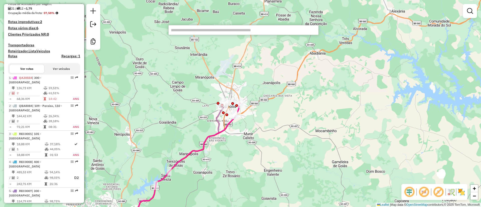
type input "********"
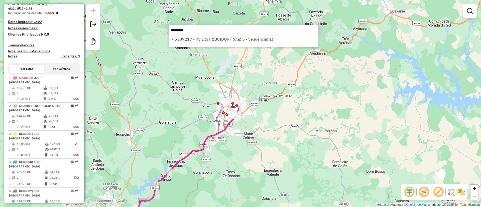
click at [188, 39] on li "45389217 - RV DISTRIBUIDOR (Rota: 5 - Sequência: 1)" at bounding box center [244, 39] width 150 height 8
select select "**********"
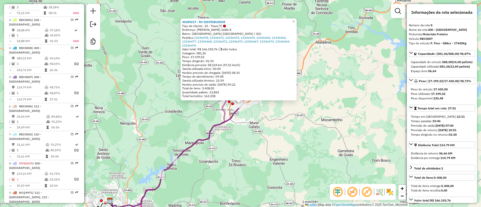
scroll to position [310, 0]
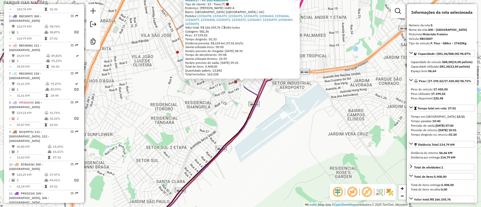
drag, startPoint x: 305, startPoint y: 108, endPoint x: 286, endPoint y: 108, distance: 19.6
click at [294, 112] on div "45389217 - RV DISTRIBUIDOR Tipo de cliente: 23 - Trava (T) Endereço: JUSCELINO …" at bounding box center [240, 103] width 481 height 207
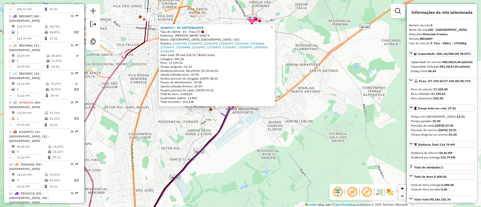
click at [253, 149] on div "45389217 - RV DISTRIBUIDOR Tipo de cliente: 23 - Trava (T) Endereço: JUSCELINO …" at bounding box center [240, 103] width 481 height 207
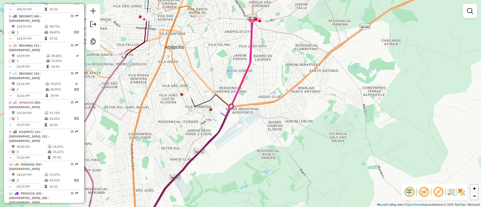
click at [223, 117] on icon at bounding box center [187, 166] width 92 height 123
select select "**********"
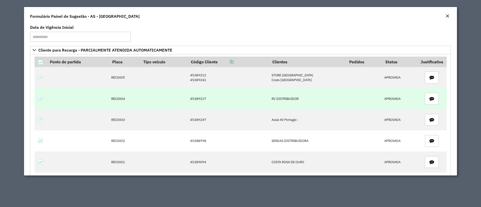
click at [113, 99] on td "REC0004" at bounding box center [124, 98] width 31 height 21
click at [195, 96] on td "45389217" at bounding box center [229, 98] width 82 height 21
copy td "45389217"
